Goal: Navigation & Orientation: Find specific page/section

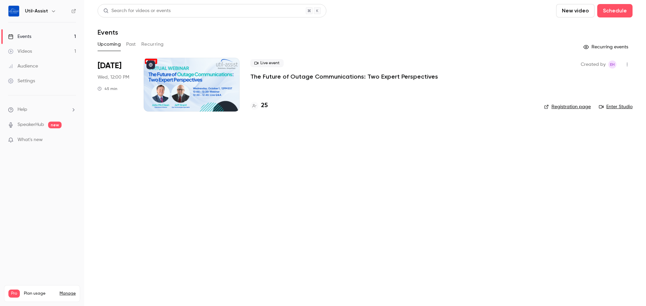
click at [623, 106] on link "Enter Studio" at bounding box center [616, 107] width 34 height 7
